Goal: Check status: Check status

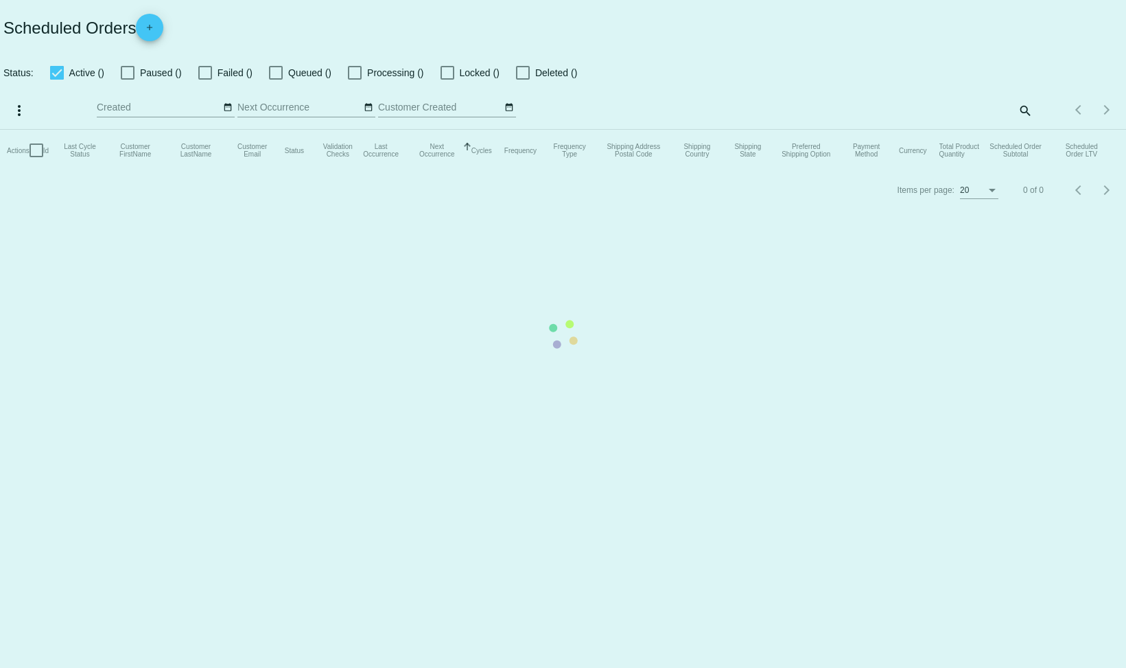
checkbox input "false"
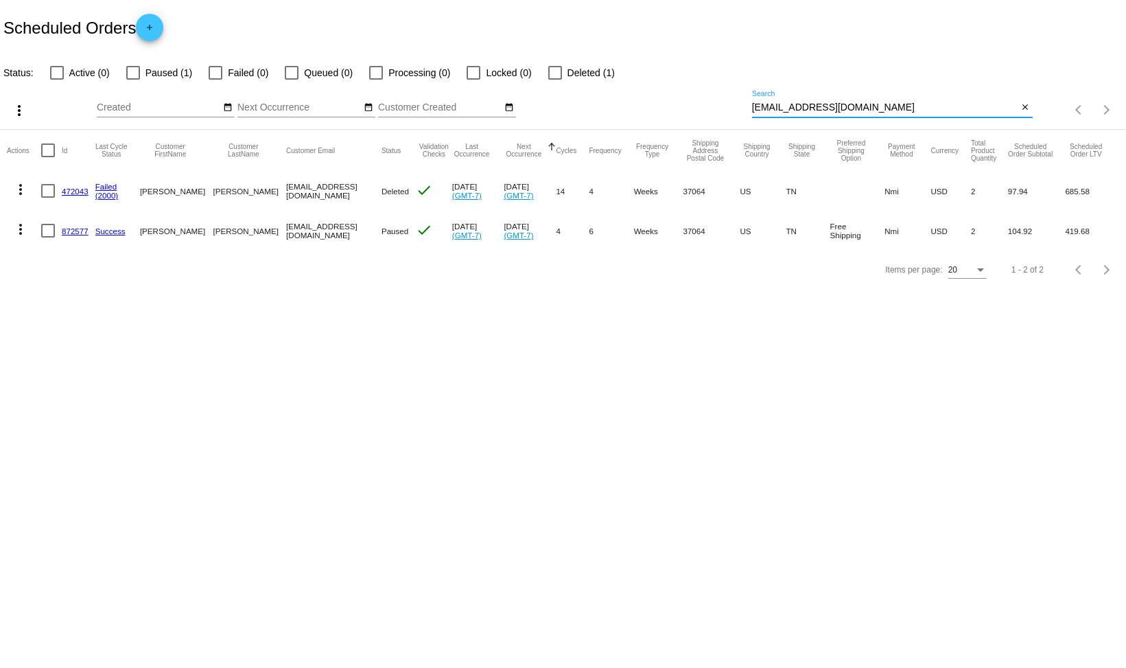
drag, startPoint x: 848, startPoint y: 107, endPoint x: 738, endPoint y: 109, distance: 109.8
click at [738, 109] on div "more_vert Sep Jan Feb Mar [DATE]" at bounding box center [563, 105] width 1126 height 49
paste input "munsch22"
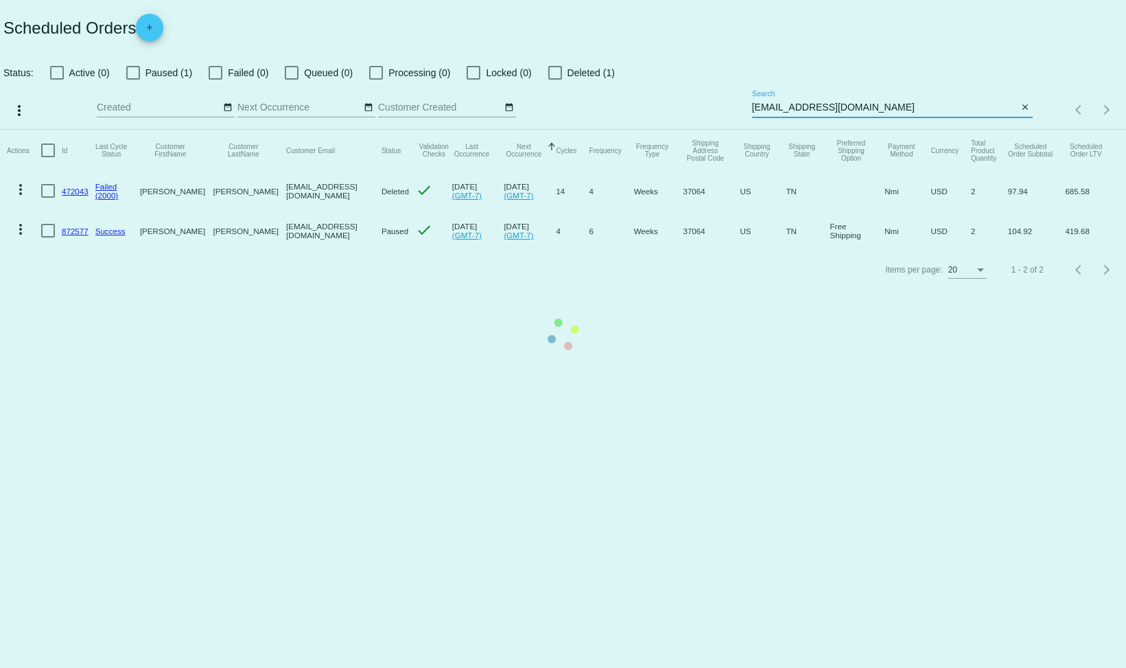
type input "[EMAIL_ADDRESS][DOMAIN_NAME]"
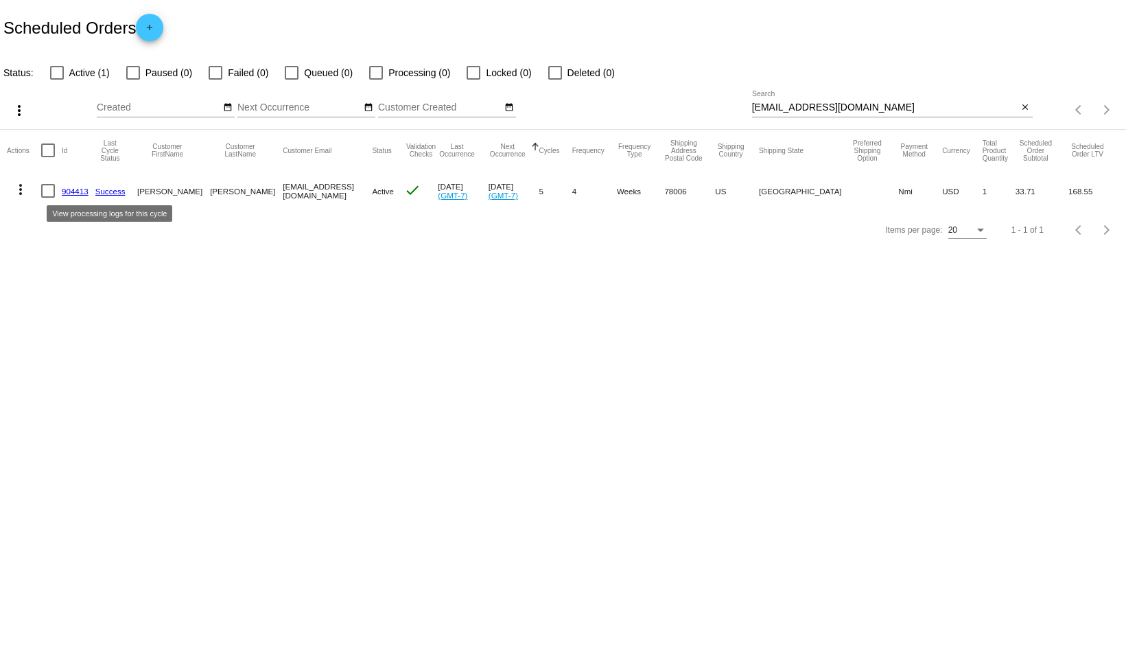
click at [113, 194] on link "Success" at bounding box center [110, 191] width 30 height 9
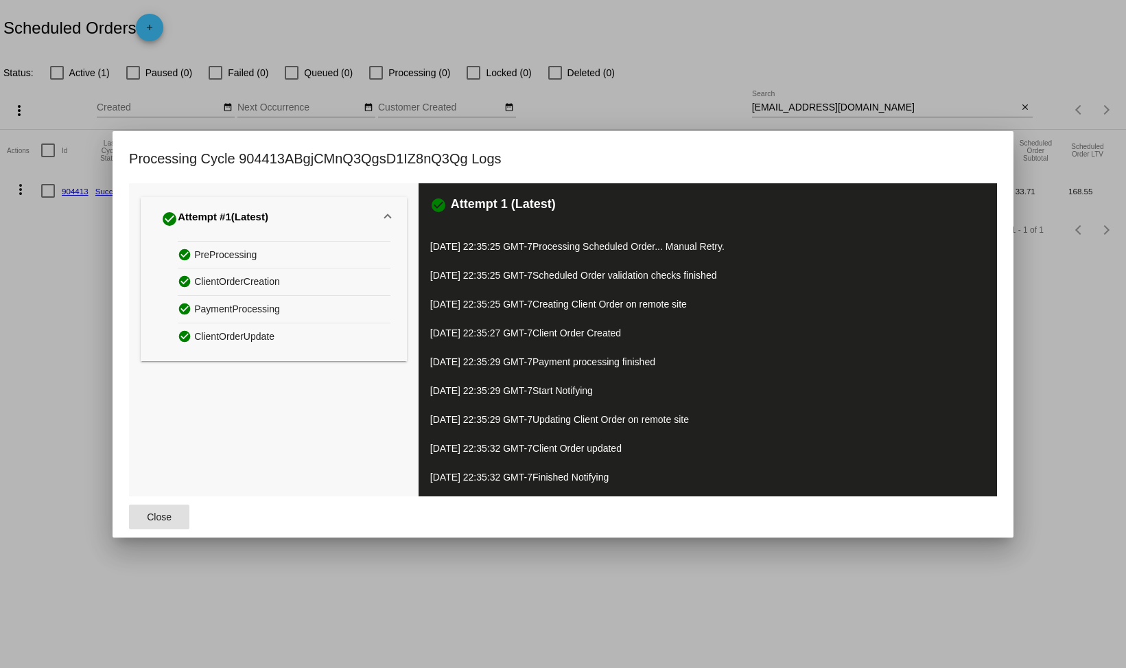
click at [174, 522] on button "Close" at bounding box center [159, 516] width 60 height 25
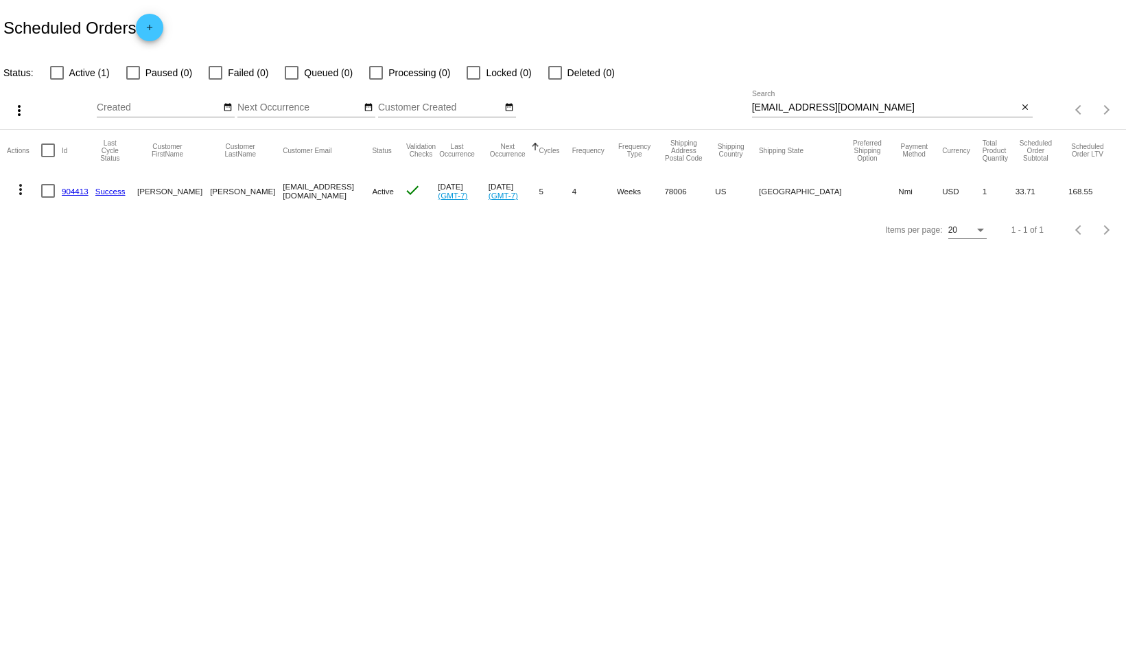
click at [77, 189] on link "904413" at bounding box center [75, 191] width 27 height 9
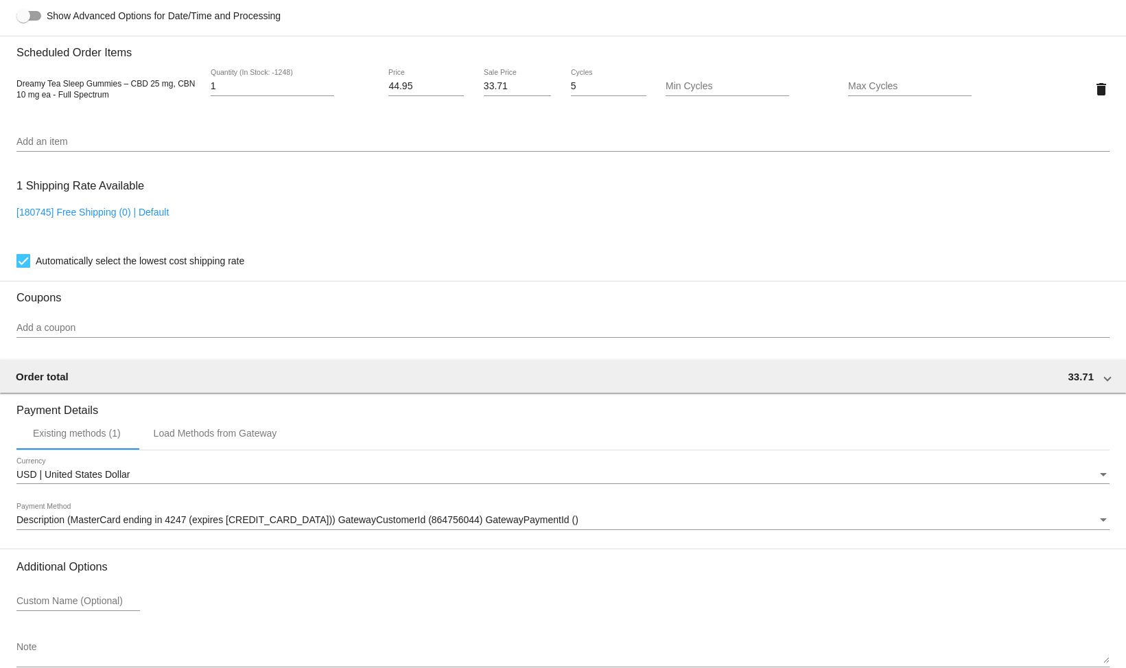
scroll to position [891, 0]
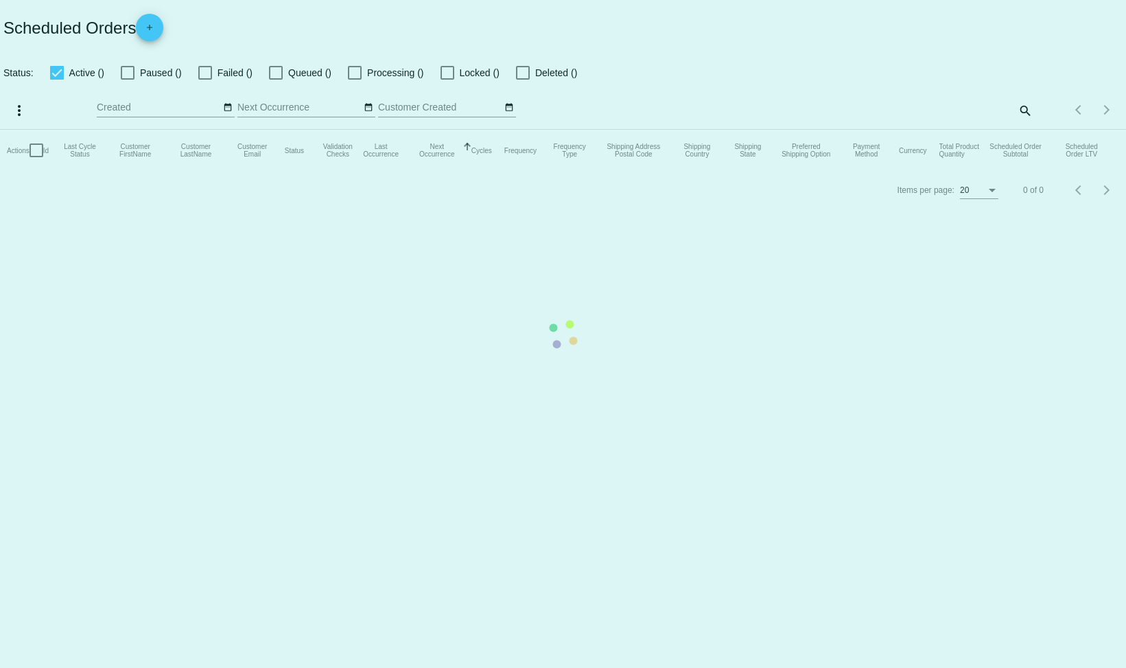
checkbox input "false"
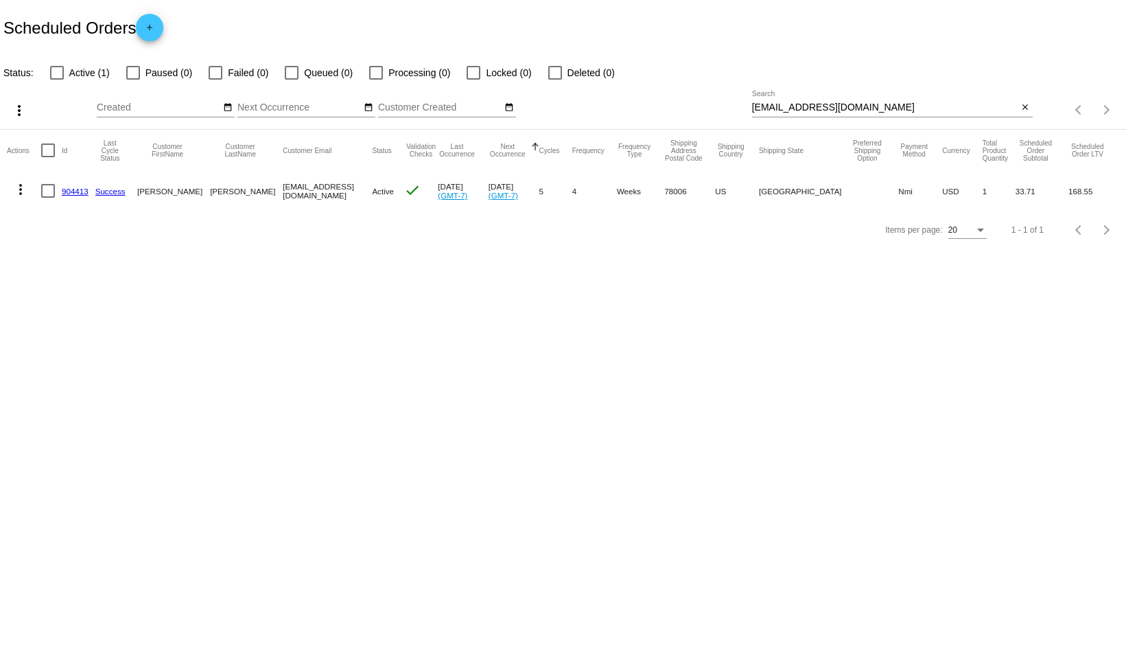
click at [71, 193] on link "904413" at bounding box center [75, 191] width 27 height 9
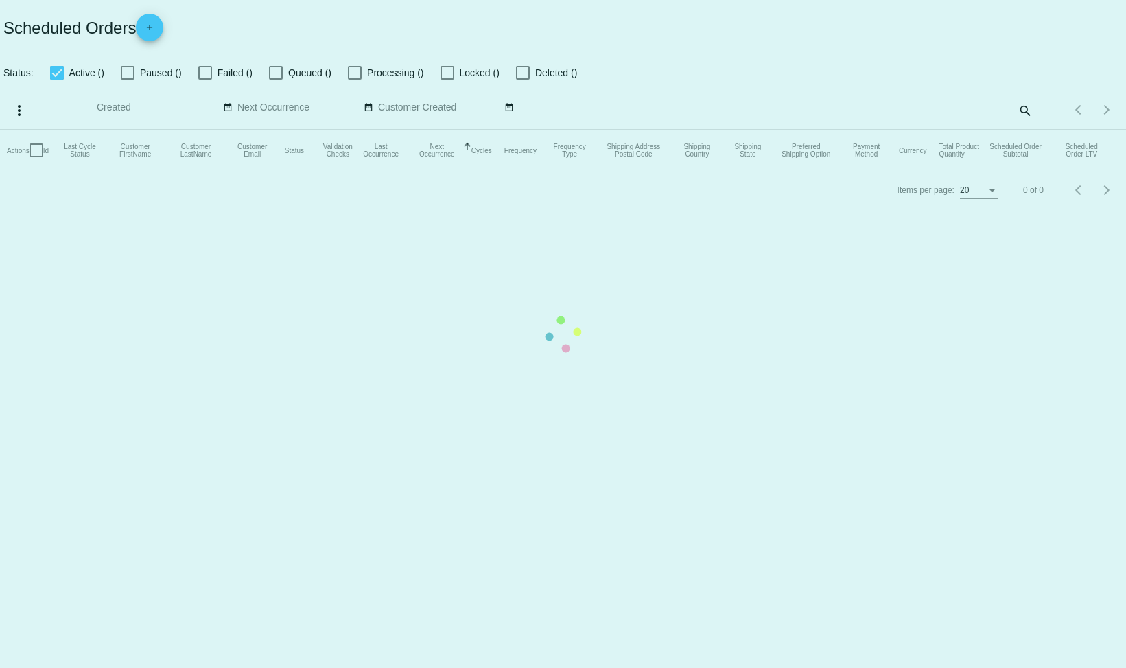
checkbox input "false"
